Goal: Find specific fact: Find specific fact

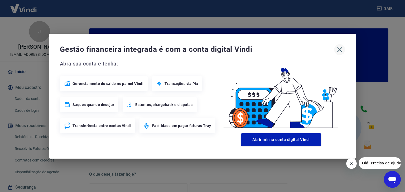
click at [339, 50] on icon "button" at bounding box center [339, 49] width 5 height 5
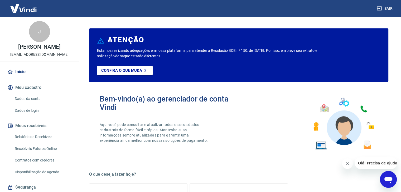
click at [37, 141] on link "Relatório de Recebíveis" at bounding box center [43, 137] width 60 height 11
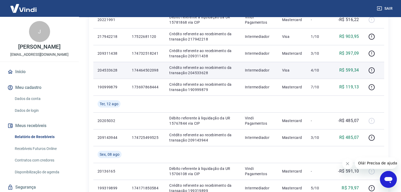
scroll to position [140, 0]
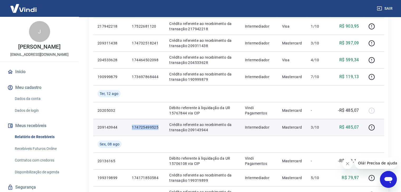
drag, startPoint x: 132, startPoint y: 127, endPoint x: 159, endPoint y: 127, distance: 27.7
click at [159, 127] on p "174725499525" at bounding box center [146, 127] width 29 height 5
copy p "174725499525"
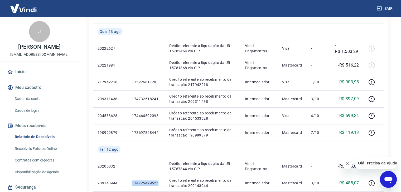
scroll to position [70, 0]
